Goal: Transaction & Acquisition: Book appointment/travel/reservation

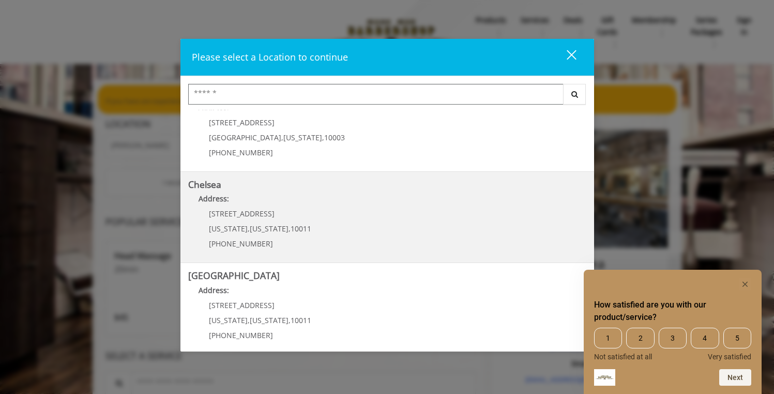
scroll to position [35, 0]
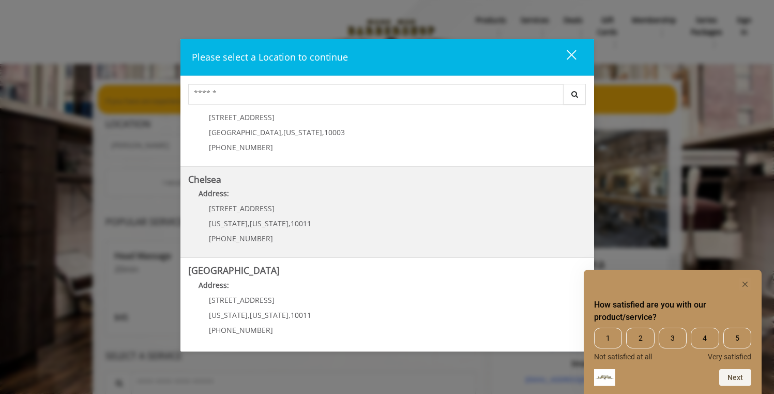
click at [303, 208] on div "[STREET_ADDRESS][US_STATE][US_STATE] (917) 639-3902" at bounding box center [252, 226] width 128 height 45
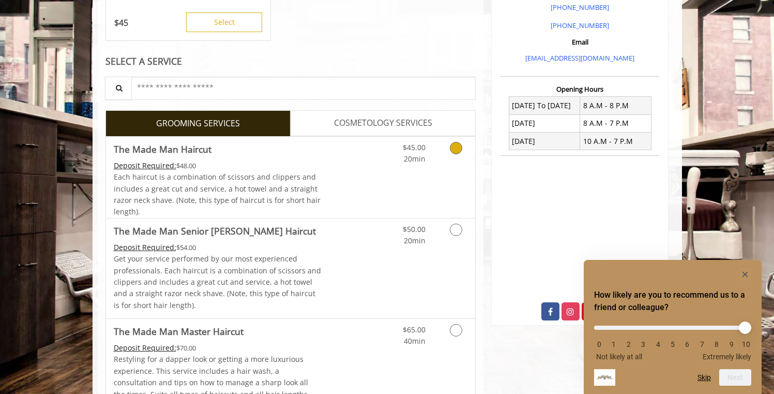
scroll to position [326, 0]
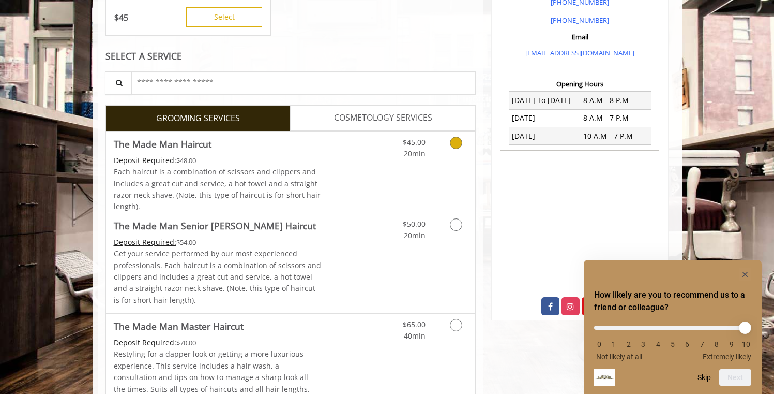
click at [453, 144] on icon "Grooming services" at bounding box center [456, 143] width 12 height 12
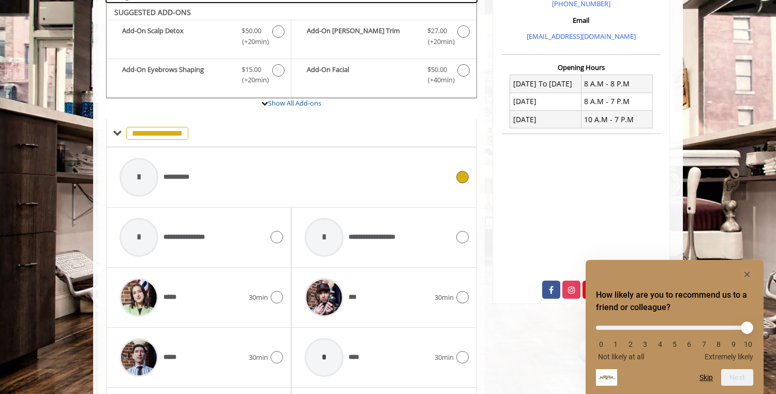
scroll to position [346, 0]
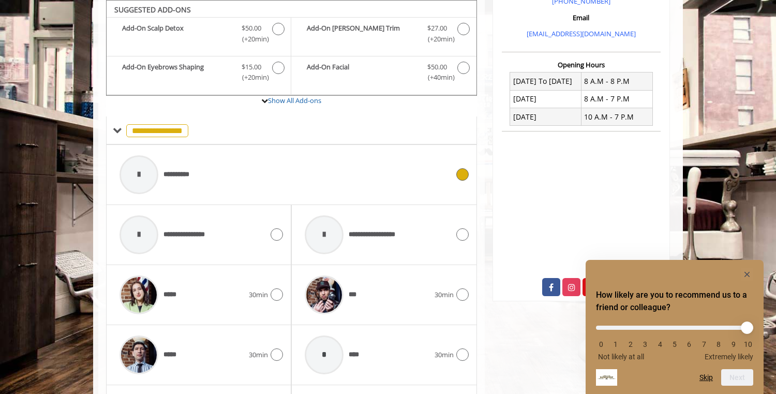
click at [457, 173] on icon at bounding box center [462, 174] width 12 height 12
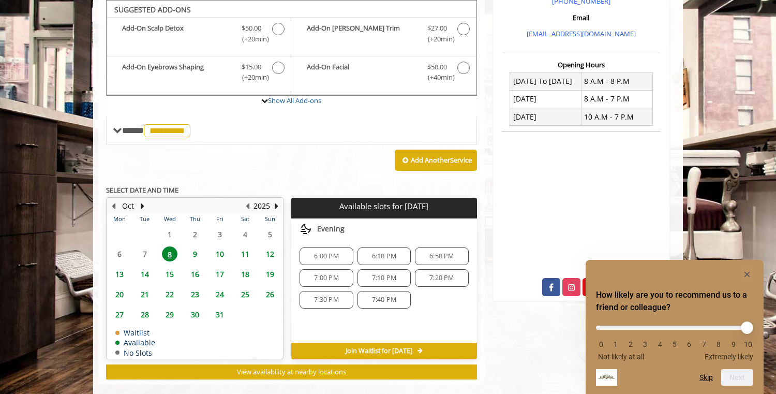
scroll to position [346, 0]
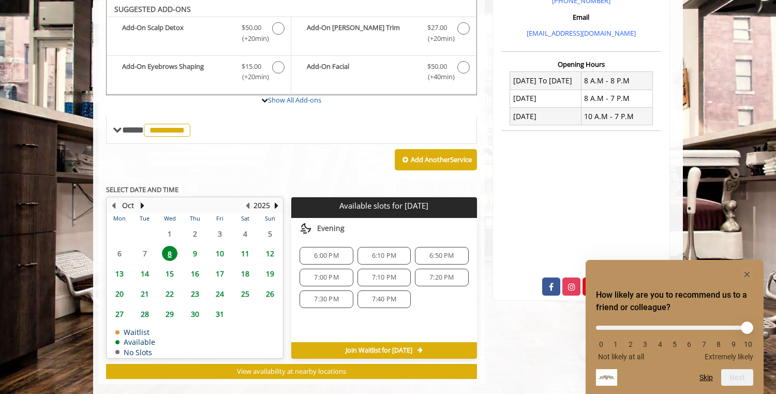
click at [430, 254] on span "6:50 PM" at bounding box center [441, 255] width 24 height 8
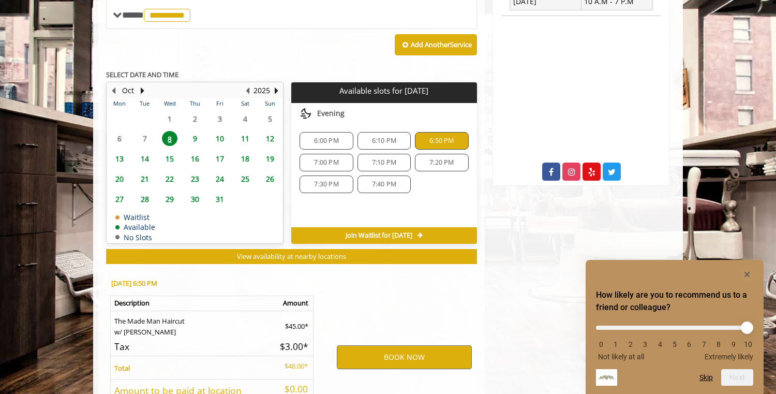
scroll to position [549, 0]
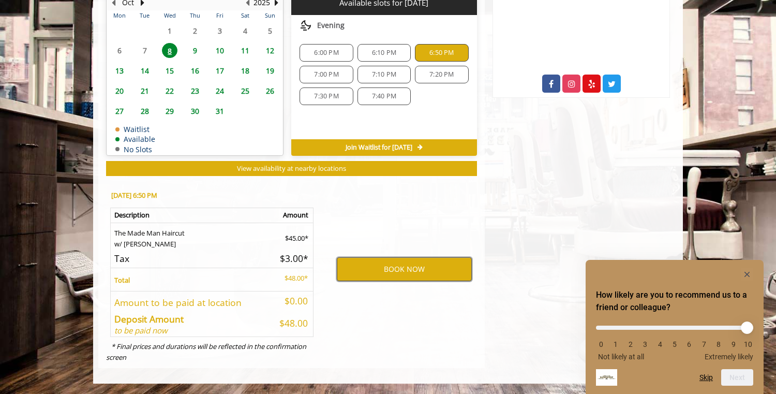
click at [403, 271] on button "BOOK NOW" at bounding box center [404, 269] width 135 height 24
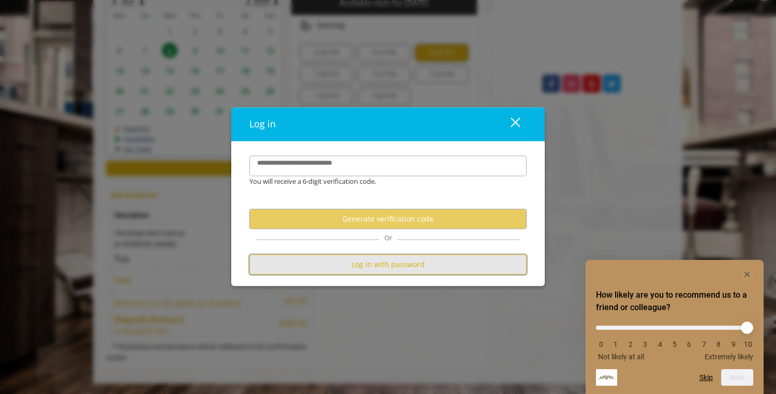
click at [379, 267] on button "Log in with password" at bounding box center [387, 265] width 277 height 20
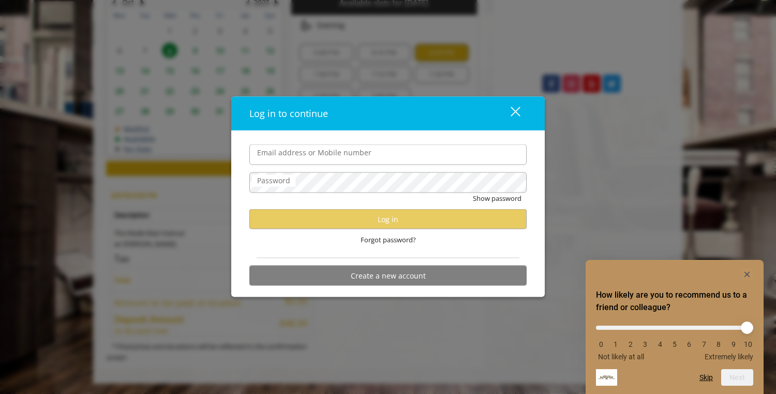
type input "**********"
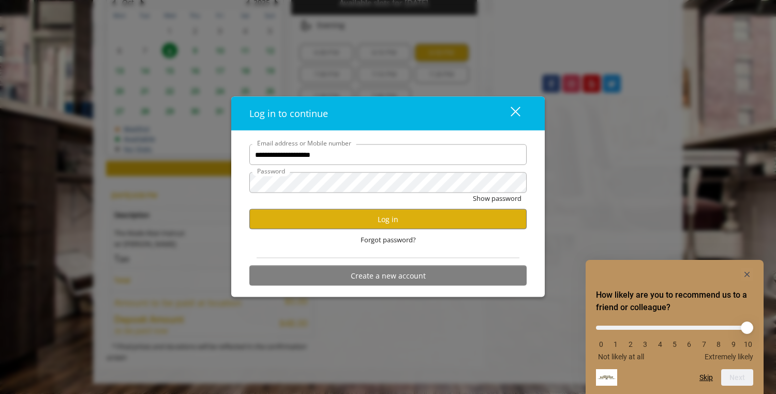
scroll to position [0, 0]
click at [373, 219] on button "Log in" at bounding box center [387, 219] width 277 height 20
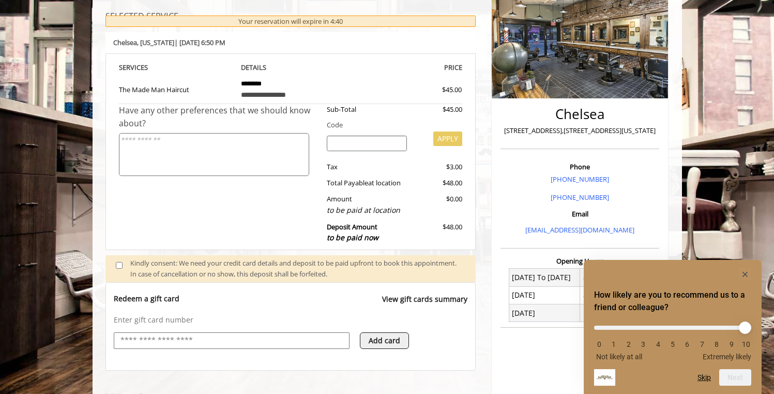
scroll to position [59, 0]
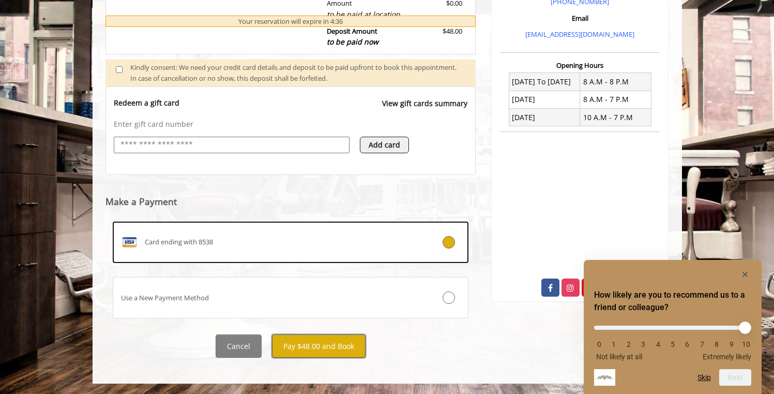
click at [336, 345] on button "Pay $48.00 and Book" at bounding box center [319, 345] width 94 height 23
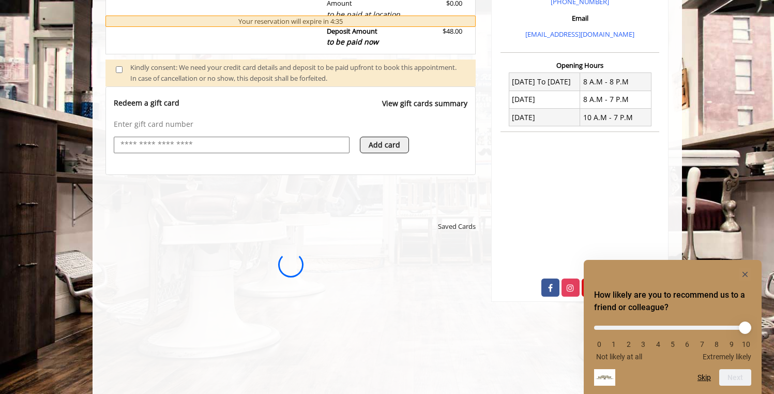
scroll to position [0, 0]
